Goal: Navigation & Orientation: Find specific page/section

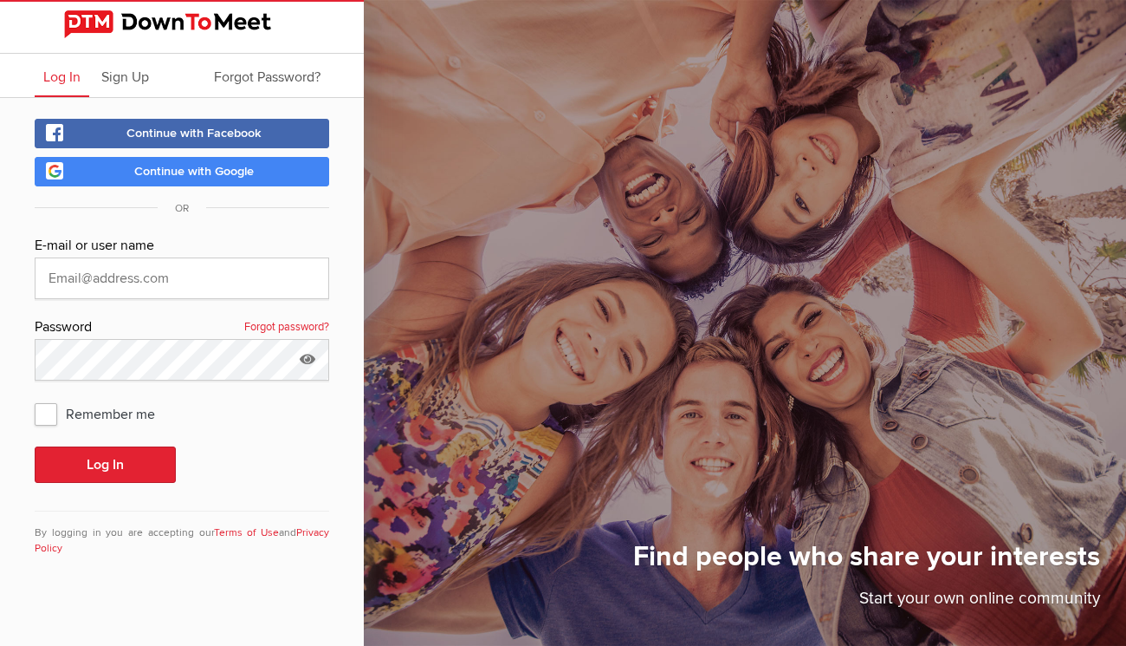
click at [185, 174] on span "Continue with Google" at bounding box center [194, 171] width 120 height 15
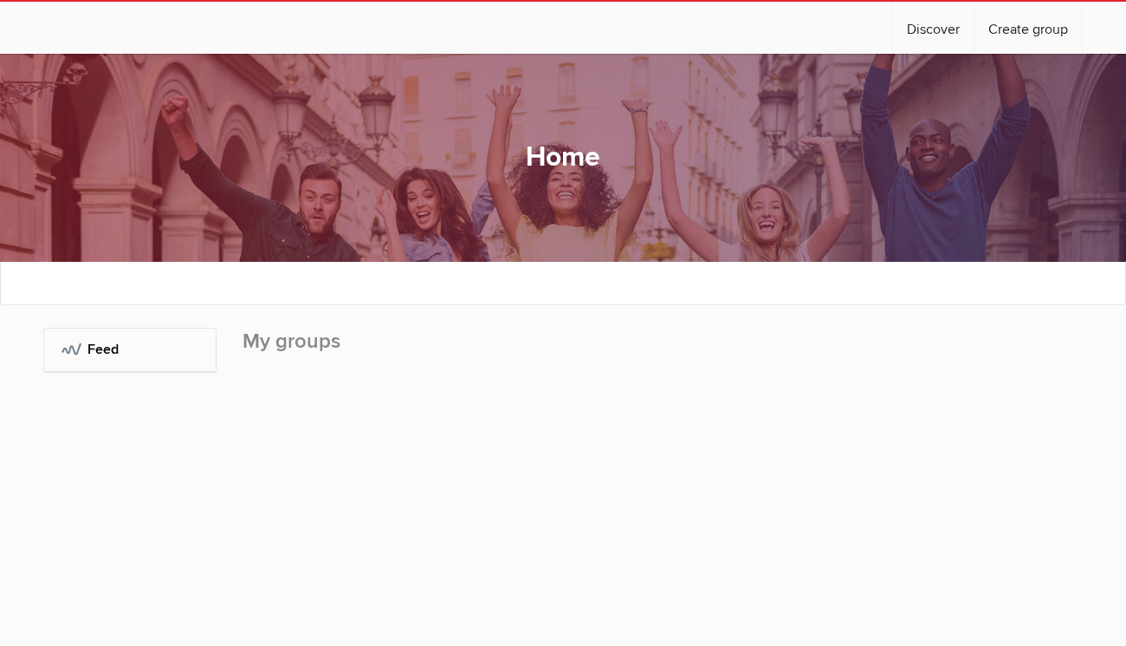
click at [324, 342] on h2 "My groups" at bounding box center [663, 350] width 841 height 45
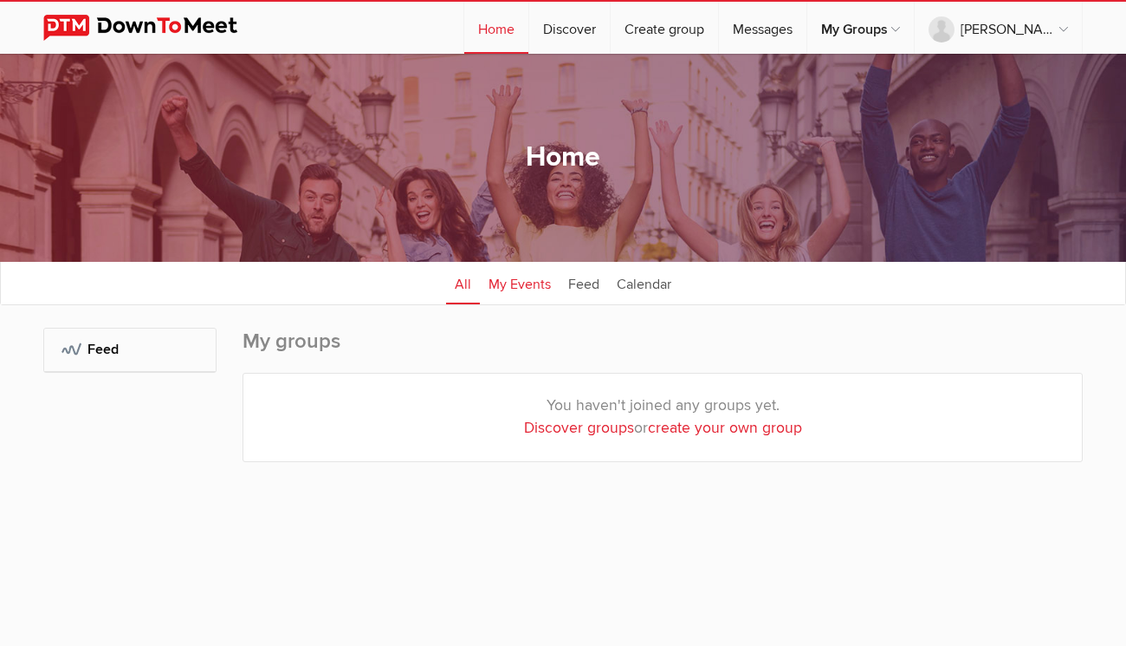
click at [490, 293] on link "My Events" at bounding box center [520, 282] width 80 height 43
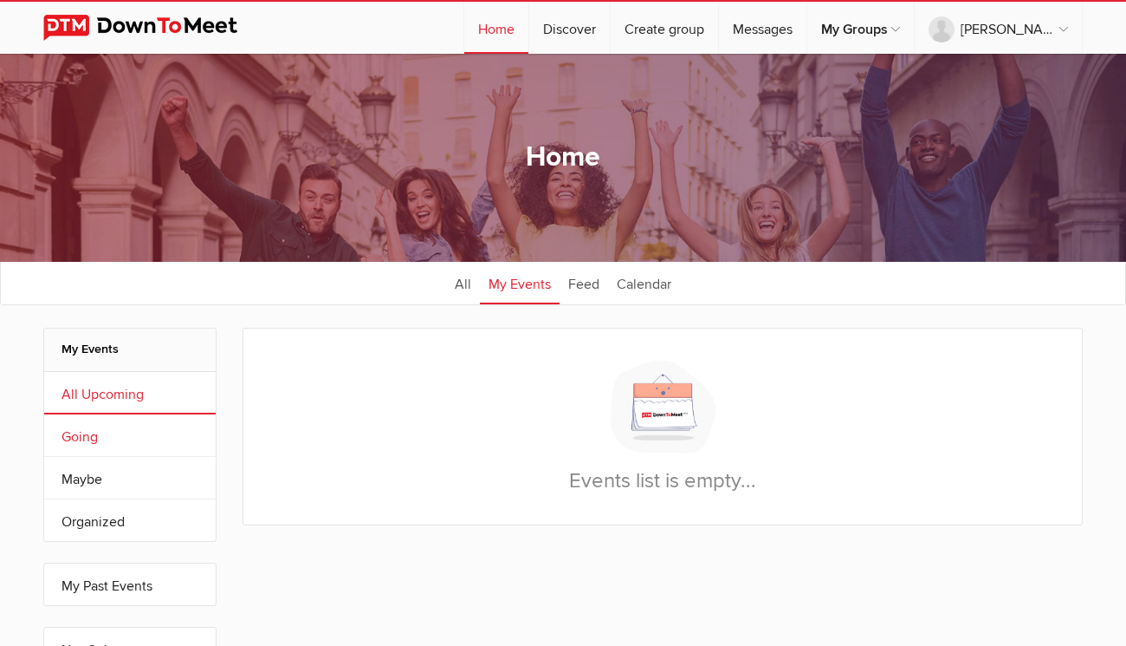
click at [127, 445] on link "Going" at bounding box center [130, 435] width 172 height 42
click at [457, 293] on link "All" at bounding box center [463, 282] width 34 height 43
